Goal: Transaction & Acquisition: Purchase product/service

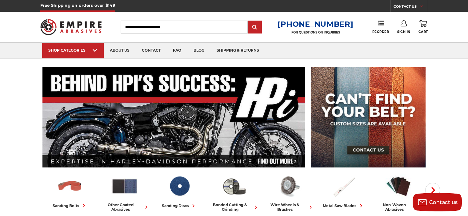
click at [405, 28] on link "Sign In" at bounding box center [403, 27] width 13 height 14
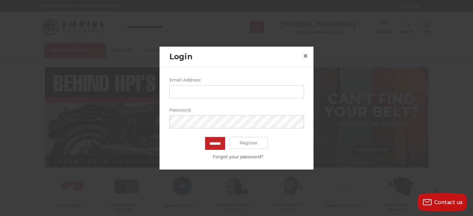
click at [201, 93] on input "Email Address:" at bounding box center [236, 91] width 135 height 13
type input "**********"
click at [205, 137] on input "*******" at bounding box center [215, 143] width 20 height 13
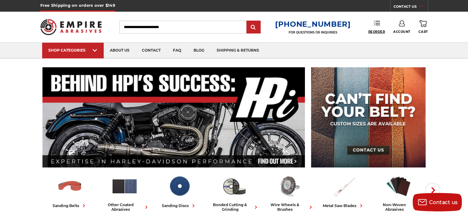
click at [378, 30] on span "Reorder" at bounding box center [376, 32] width 17 height 4
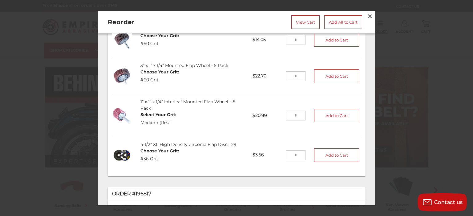
scroll to position [185, 0]
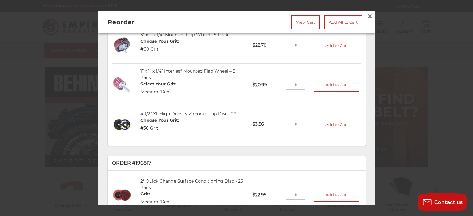
click at [292, 124] on input "tel" at bounding box center [296, 125] width 20 height 10
type input "**"
click at [331, 123] on button "Add to Cart" at bounding box center [336, 125] width 45 height 14
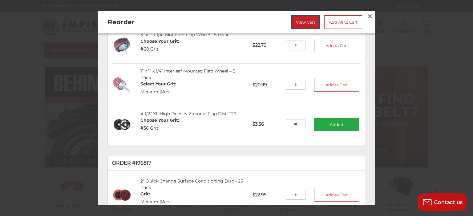
click at [303, 26] on link "View Cart" at bounding box center [305, 22] width 28 height 14
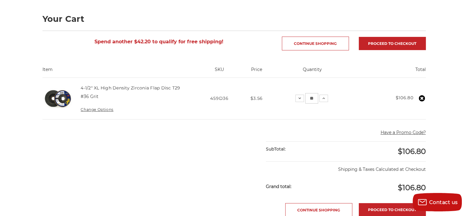
scroll to position [92, 0]
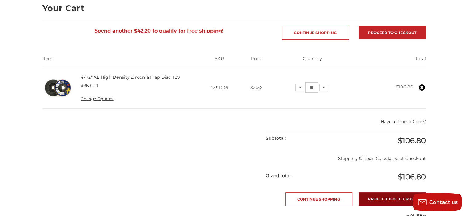
click at [373, 199] on link "Proceed to checkout" at bounding box center [392, 199] width 67 height 13
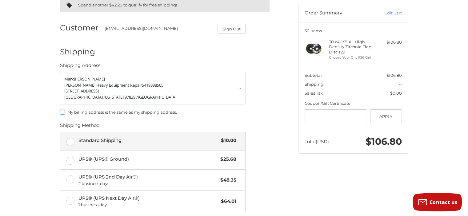
scroll to position [67, 0]
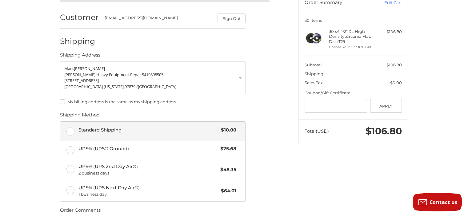
click at [78, 133] on span "Standard Shipping" at bounding box center [148, 130] width 140 height 7
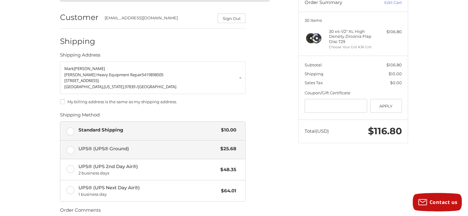
click at [70, 151] on label "UPS® (UPS® Ground) $25.68" at bounding box center [152, 150] width 185 height 18
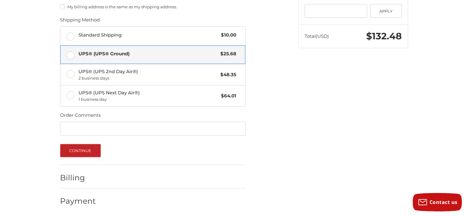
scroll to position [163, 0]
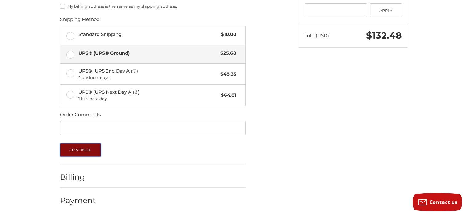
click at [92, 149] on button "Continue" at bounding box center [80, 150] width 41 height 14
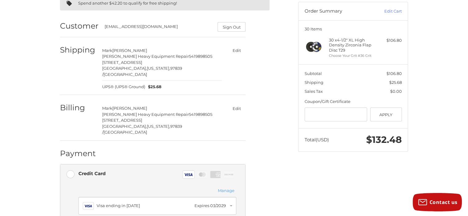
scroll to position [100, 0]
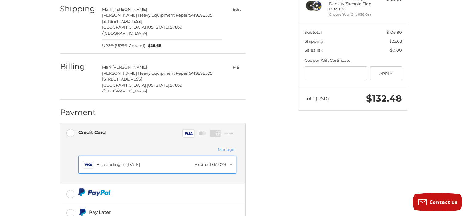
click at [119, 162] on div "Visa ending in 1469" at bounding box center [144, 165] width 95 height 6
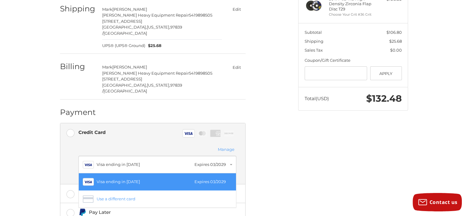
click at [118, 177] on div "Visa Visa ending in 1469 Expires 03/2029" at bounding box center [157, 182] width 149 height 11
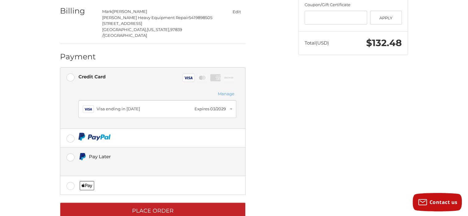
scroll to position [159, 0]
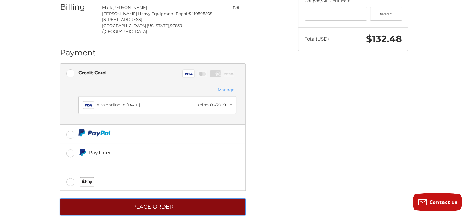
click at [133, 199] on button "Place Order" at bounding box center [153, 207] width 186 height 17
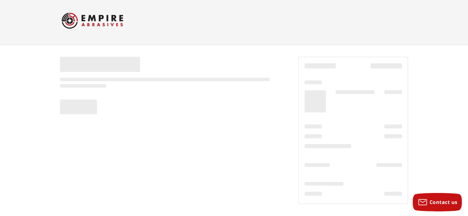
scroll to position [3, 0]
